Goal: Information Seeking & Learning: Learn about a topic

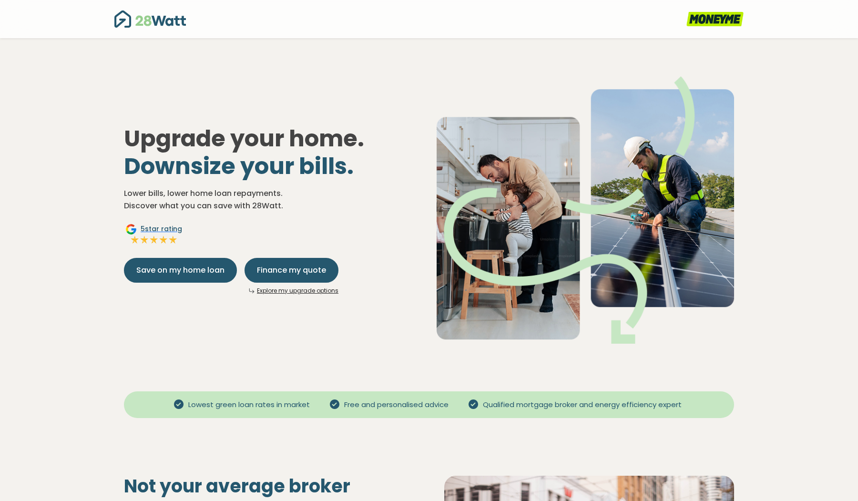
click at [299, 293] on link "Explore my upgrade options" at bounding box center [298, 290] width 82 height 8
